Goal: Task Accomplishment & Management: Use online tool/utility

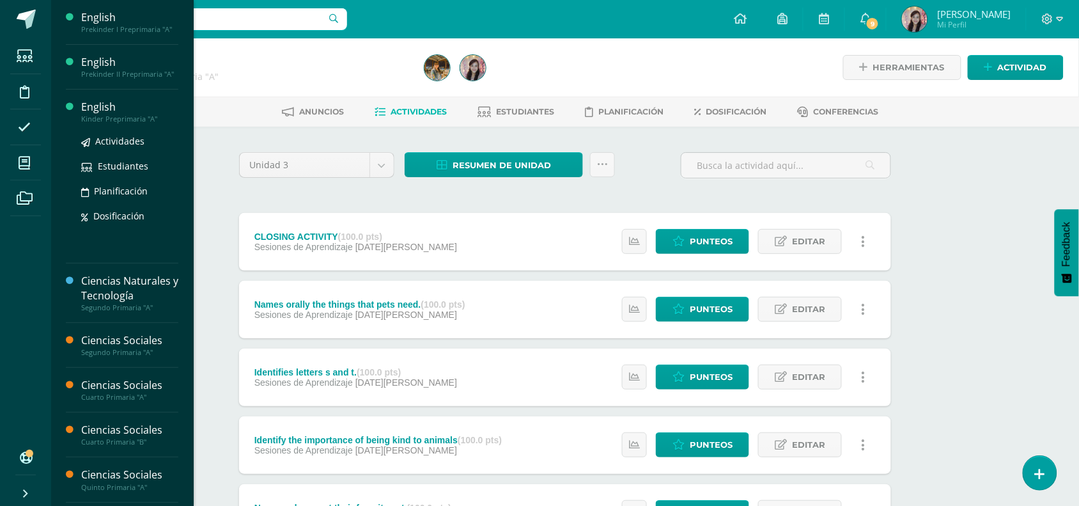
click at [96, 113] on div "English" at bounding box center [129, 107] width 97 height 15
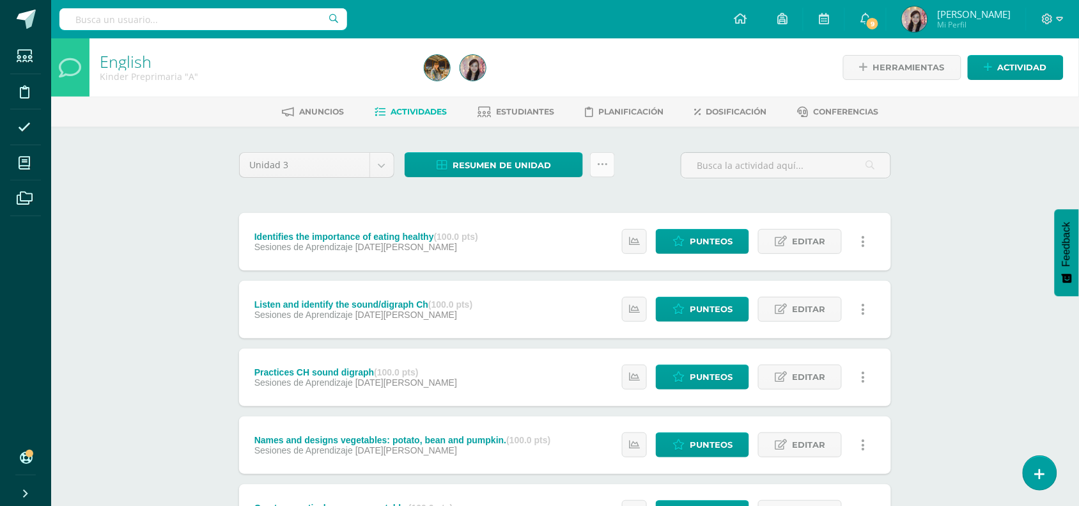
click at [604, 169] on link at bounding box center [602, 164] width 25 height 25
click at [588, 200] on link "Subir actividades en masa" at bounding box center [571, 204] width 141 height 31
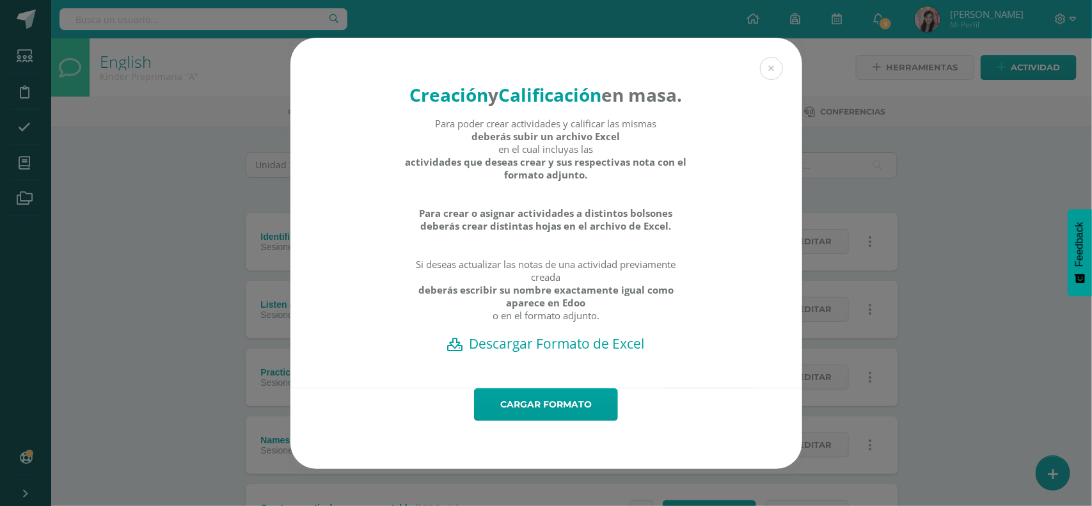
click at [570, 352] on h2 "Descargar Formato de Excel" at bounding box center [546, 343] width 467 height 18
click at [551, 352] on h2 "Descargar Formato de Excel" at bounding box center [546, 343] width 467 height 18
click at [542, 352] on h2 "Descargar Formato de Excel" at bounding box center [546, 343] width 467 height 18
click at [567, 419] on link "Cargar formato" at bounding box center [546, 404] width 144 height 33
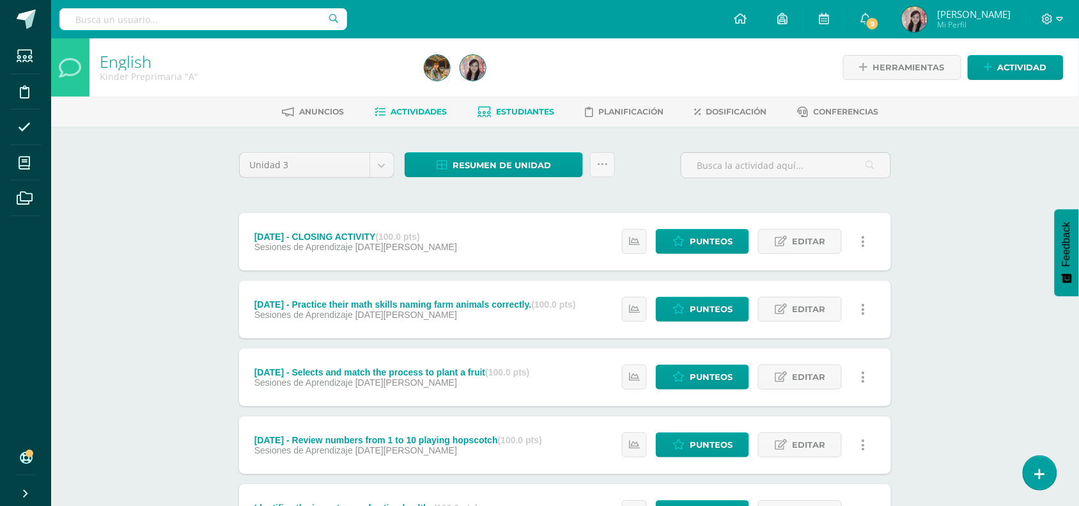
click at [518, 104] on link "Estudiantes" at bounding box center [516, 112] width 77 height 20
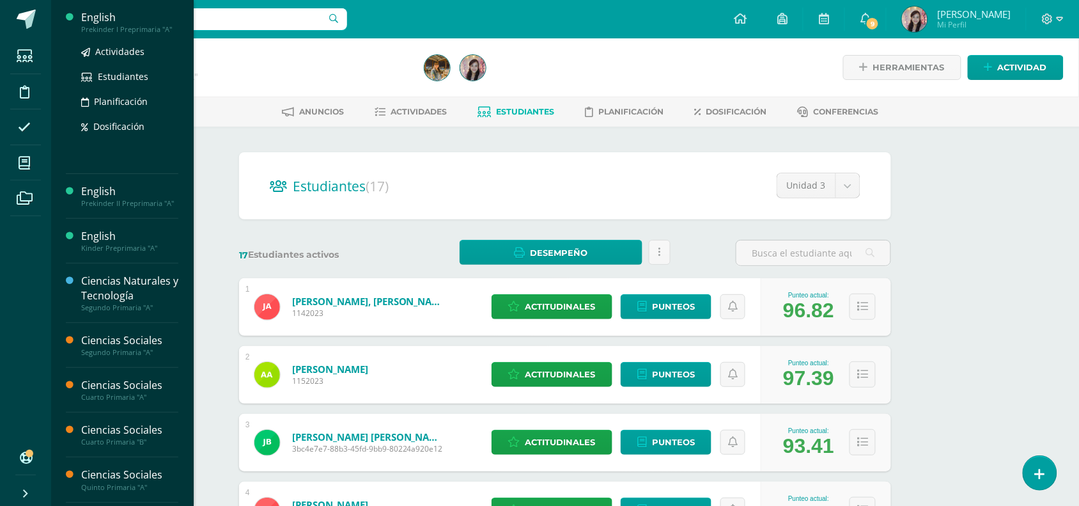
click at [106, 17] on div "English" at bounding box center [129, 17] width 97 height 15
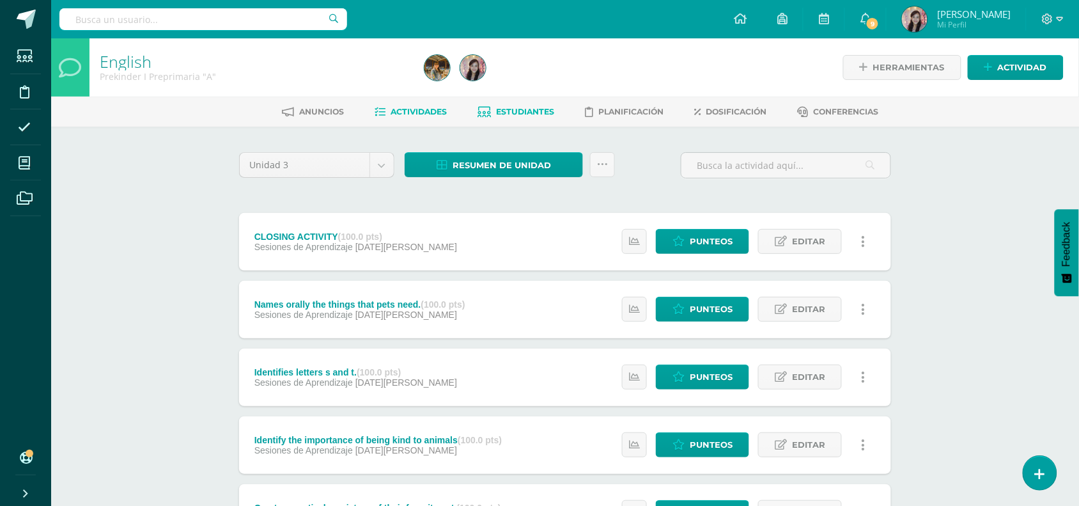
click at [526, 120] on link "Estudiantes" at bounding box center [516, 112] width 77 height 20
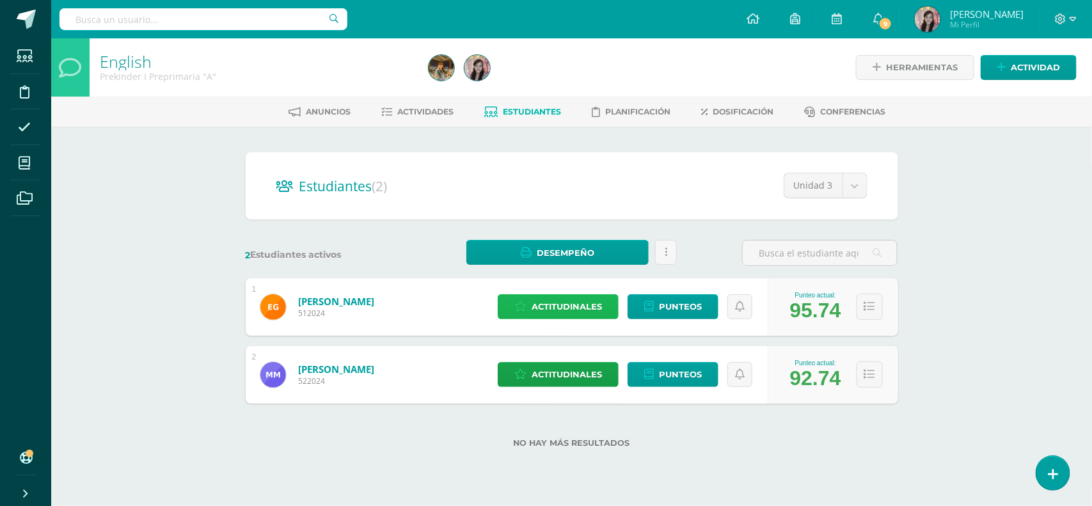
click at [587, 302] on span "Actitudinales" at bounding box center [566, 307] width 70 height 24
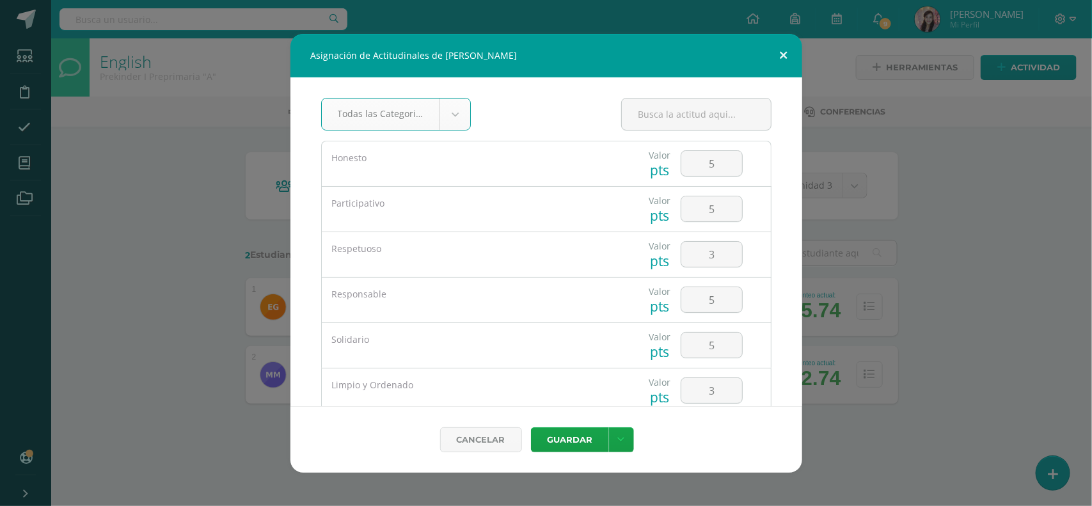
click at [785, 52] on button at bounding box center [783, 55] width 36 height 43
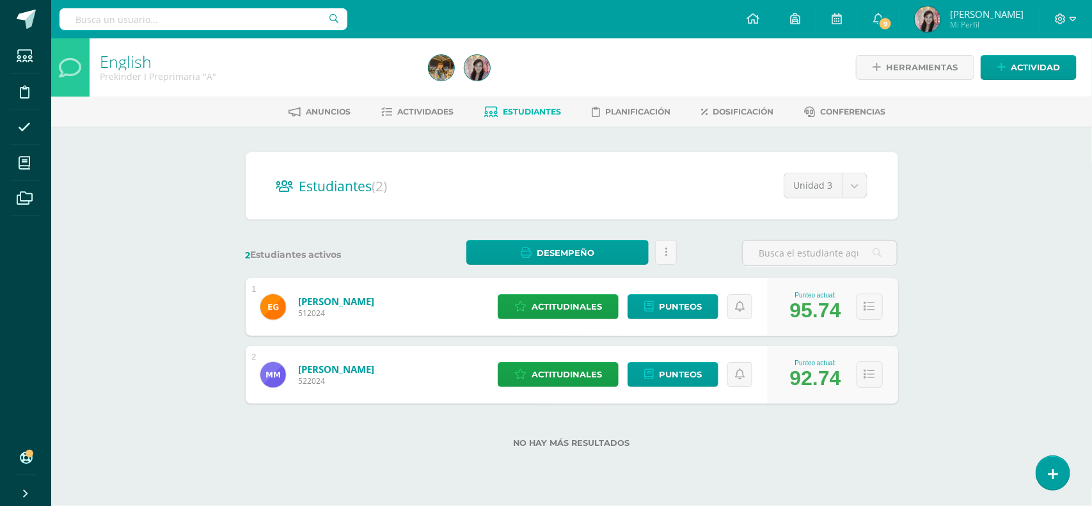
click at [205, 257] on div "English Prekinder I Preprimaria "A" Herramientas Detalle de asistencias Activid…" at bounding box center [571, 263] width 1040 height 450
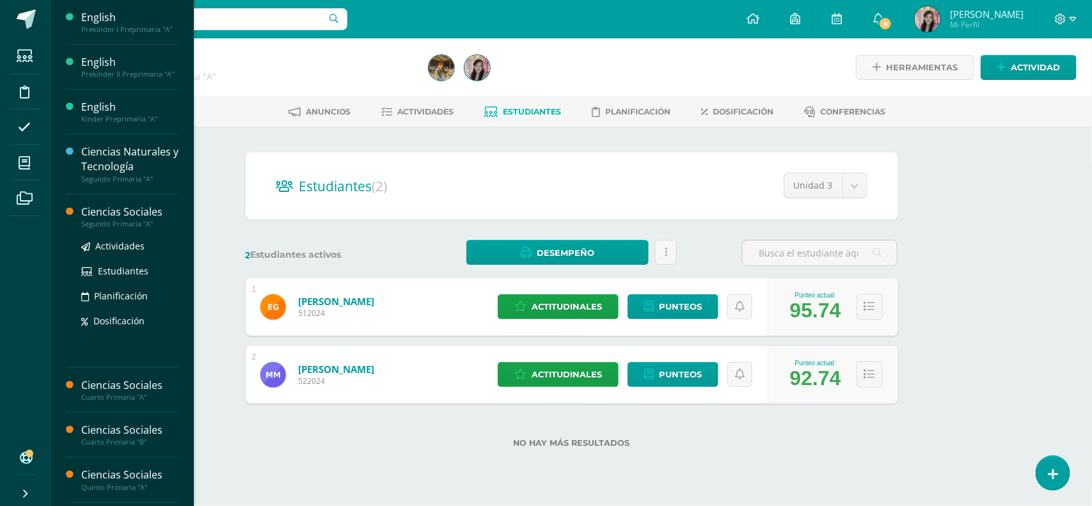
click at [125, 213] on div "Ciencias Sociales" at bounding box center [129, 212] width 97 height 15
